Goal: Use online tool/utility: Utilize a website feature to perform a specific function

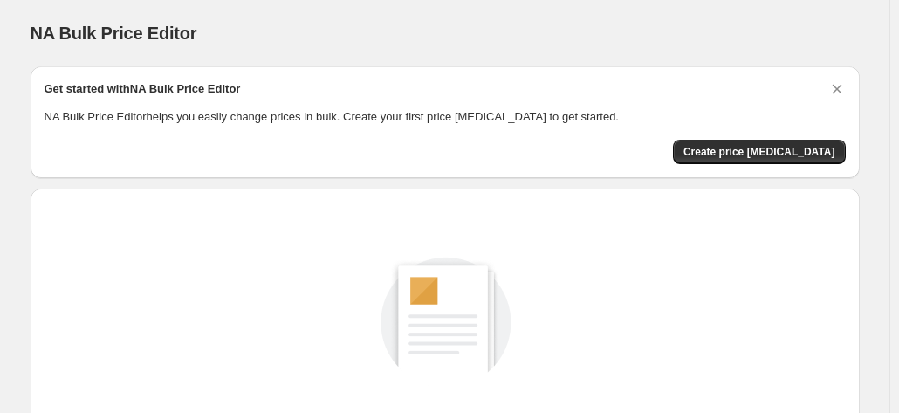
scroll to position [240, 0]
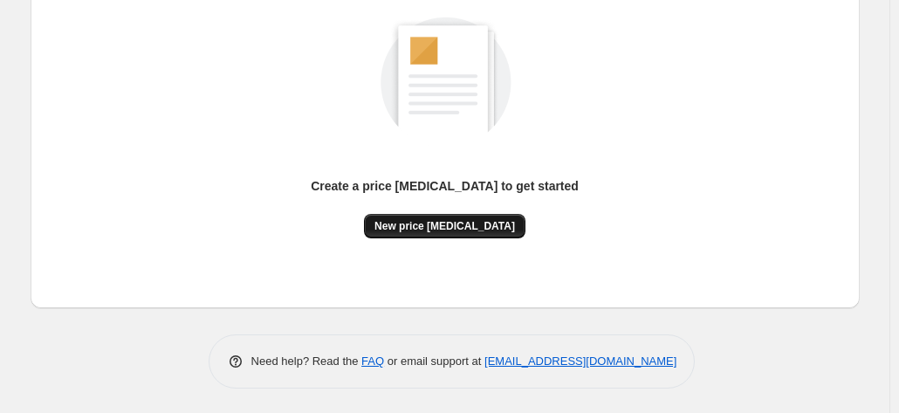
click at [426, 224] on button "New price [MEDICAL_DATA]" at bounding box center [444, 226] width 161 height 24
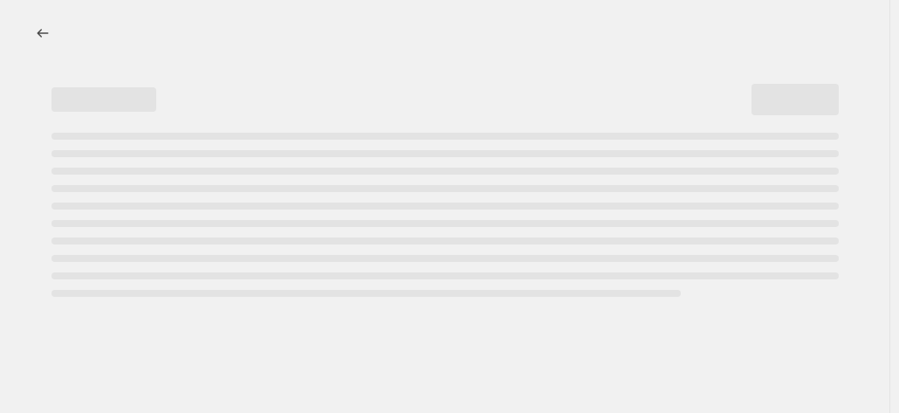
select select "percentage"
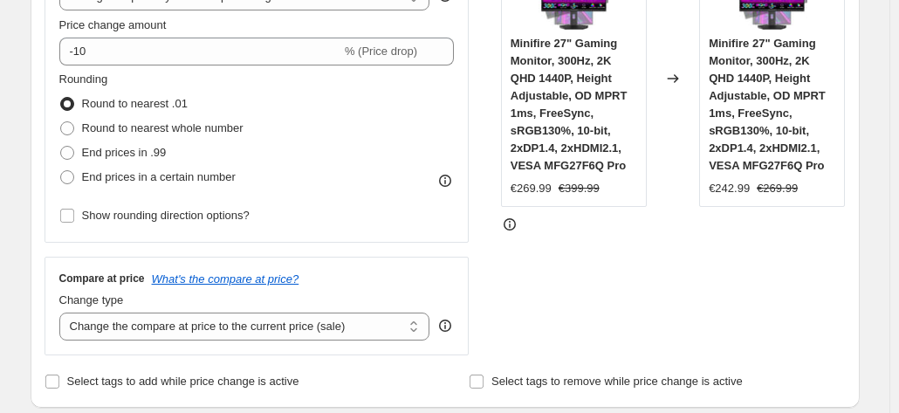
scroll to position [384, 0]
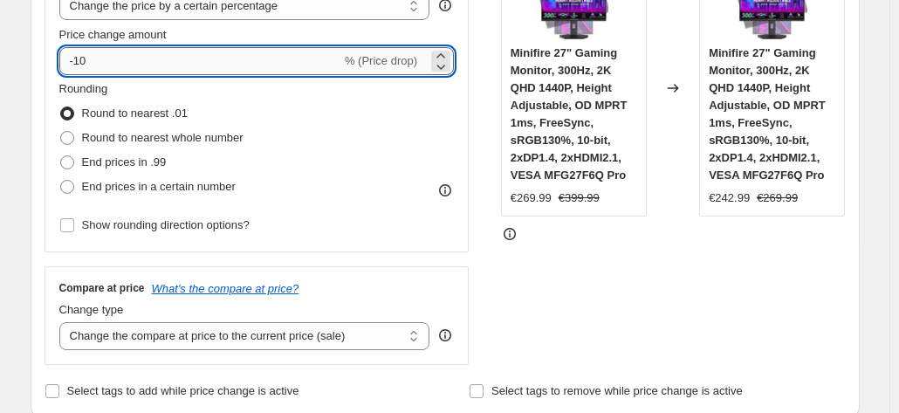
click at [317, 61] on input "-10" at bounding box center [200, 61] width 282 height 28
type input "-1"
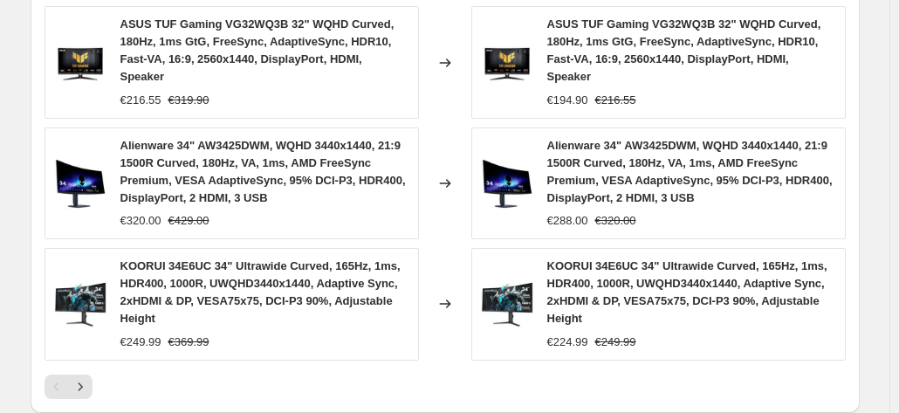
scroll to position [1471, 0]
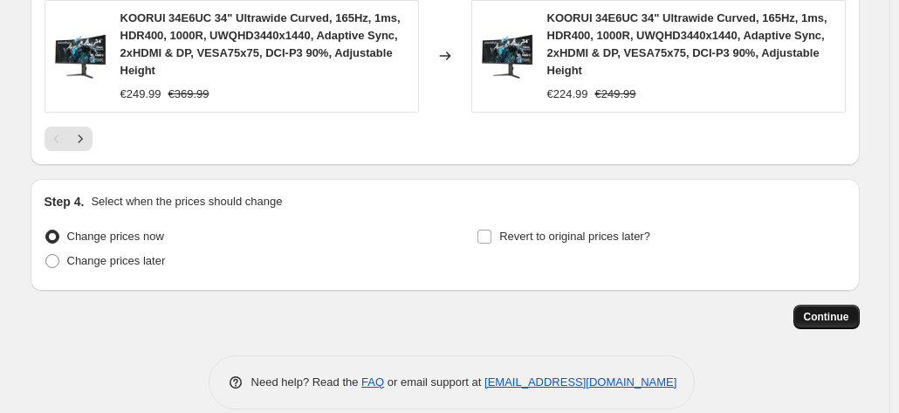
type input "-67"
click at [838, 310] on span "Continue" at bounding box center [826, 317] width 45 height 14
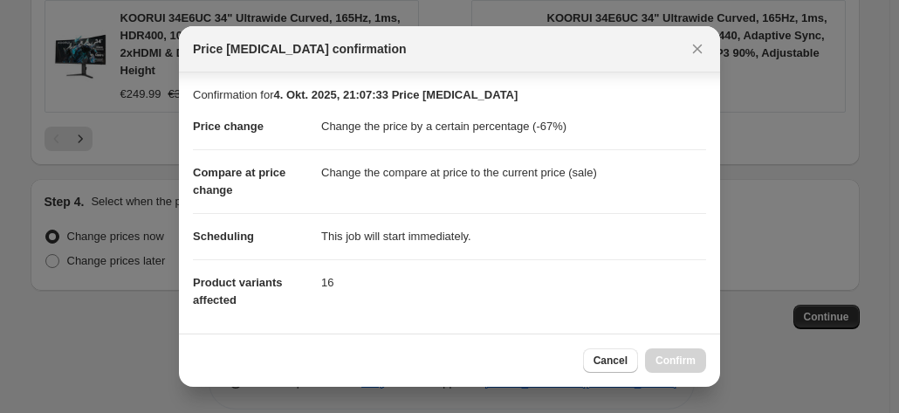
scroll to position [318, 0]
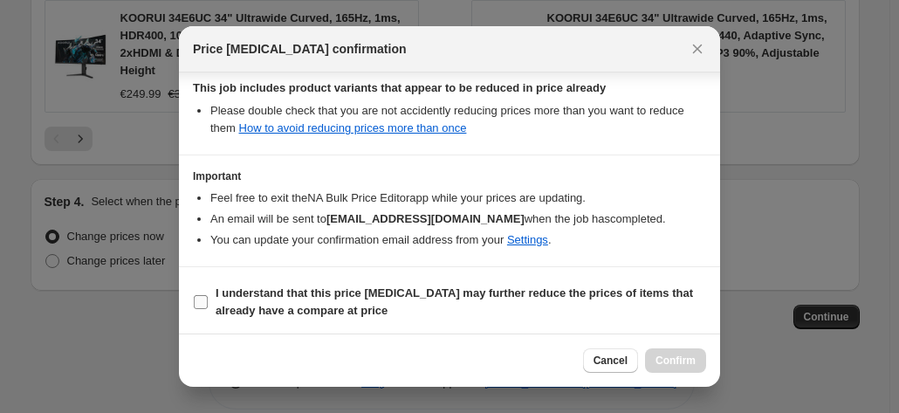
click at [553, 305] on span "I understand that this price [MEDICAL_DATA] may further reduce the prices of it…" at bounding box center [461, 301] width 490 height 35
click at [208, 305] on input "I understand that this price [MEDICAL_DATA] may further reduce the prices of it…" at bounding box center [201, 302] width 14 height 14
checkbox input "true"
click at [664, 354] on span "Confirm" at bounding box center [675, 360] width 40 height 14
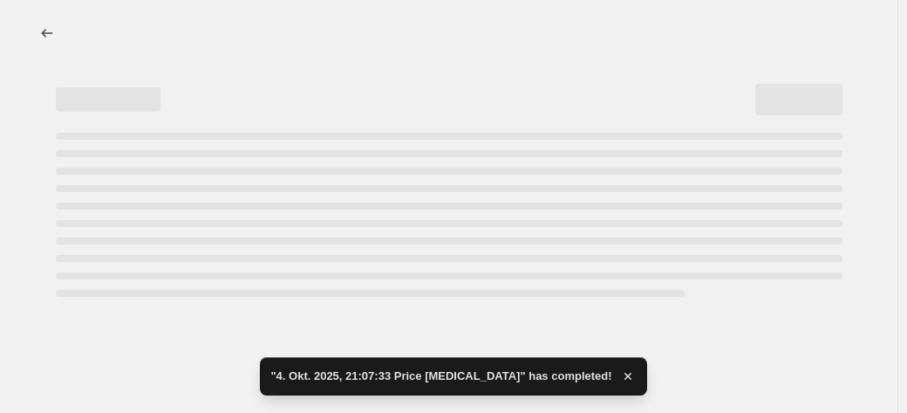
select select "percentage"
